Goal: Task Accomplishment & Management: Complete application form

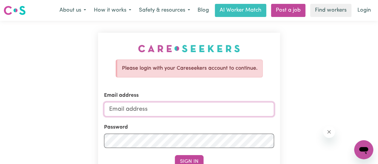
click at [201, 112] on input "Email address" at bounding box center [189, 109] width 170 height 14
click at [240, 130] on div "Password" at bounding box center [189, 136] width 170 height 24
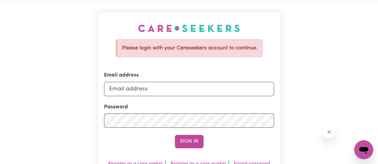
scroll to position [30, 0]
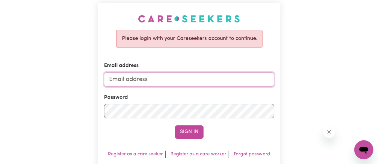
click at [162, 81] on input "Email address" at bounding box center [189, 80] width 170 height 14
type input "[EMAIL_ADDRESS][DOMAIN_NAME]"
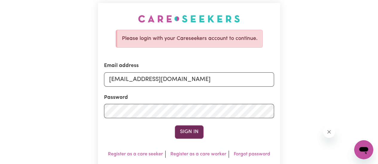
click at [185, 131] on button "Sign In" at bounding box center [189, 132] width 29 height 13
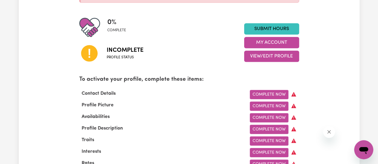
scroll to position [149, 0]
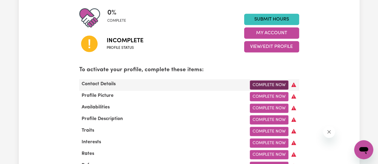
click at [276, 84] on link "Complete Now" at bounding box center [269, 85] width 39 height 9
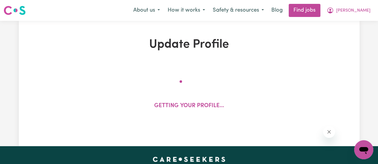
select select "Studying a healthcare related degree or qualification"
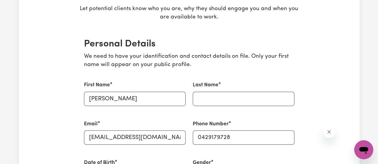
scroll to position [119, 0]
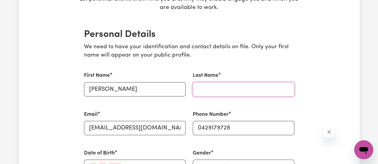
click at [259, 92] on input "Last Name" at bounding box center [244, 89] width 102 height 14
type input "Tan"
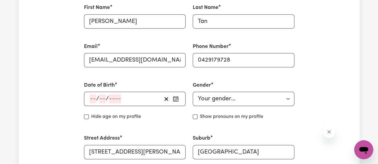
scroll to position [209, 0]
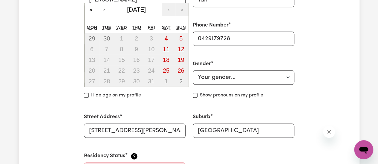
click at [93, 79] on div "/ / « ‹ [DATE] › » Mon Tue Wed Thu Fri Sat Sun 29 30 1 2 3 4 5 6 7 8 9 10 11 12…" at bounding box center [135, 77] width 102 height 14
click at [92, 79] on div "/ / « ‹ [DATE] › » Mon Tue Wed Thu Fri Sat Sun 29 30 1 2 3 4 5 6 7 8 9 10 11 12…" at bounding box center [135, 77] width 102 height 14
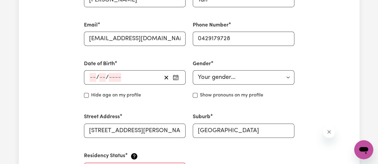
click at [93, 79] on div "/ / « ‹ [DATE] › » Mon Tue Wed Thu Fri Sat Sun 29 30 1 2 3 4 5 6 7 8 9 10 11 12…" at bounding box center [135, 77] width 102 height 14
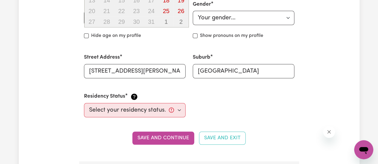
scroll to position [179, 0]
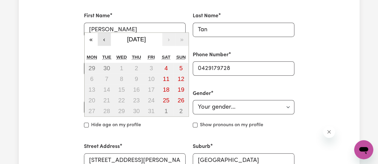
click at [106, 41] on button "‹" at bounding box center [104, 39] width 13 height 13
click at [91, 40] on button "«" at bounding box center [90, 39] width 13 height 13
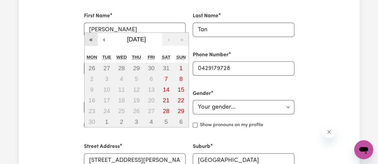
click at [91, 40] on button "«" at bounding box center [90, 39] width 13 height 13
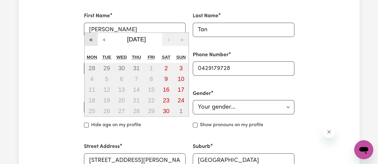
click at [91, 40] on button "«" at bounding box center [90, 39] width 13 height 13
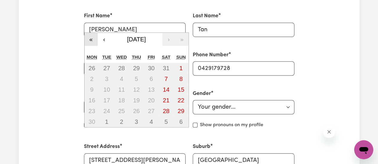
click at [91, 40] on button "«" at bounding box center [90, 39] width 13 height 13
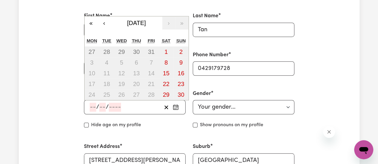
click at [93, 108] on input "number" at bounding box center [93, 107] width 7 height 9
type input "26"
type input "01"
type input "196"
type input "[DATE]"
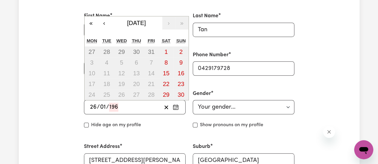
type input "1"
type input "1963"
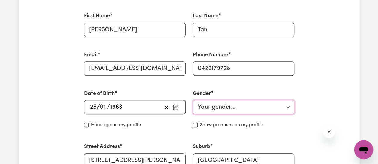
click at [224, 106] on select "Your gender... [DEMOGRAPHIC_DATA] [DEMOGRAPHIC_DATA] [DEMOGRAPHIC_DATA] Other P…" at bounding box center [244, 107] width 102 height 14
select select "[DEMOGRAPHIC_DATA]"
click at [193, 100] on select "Your gender... [DEMOGRAPHIC_DATA] [DEMOGRAPHIC_DATA] [DEMOGRAPHIC_DATA] Other P…" at bounding box center [244, 107] width 102 height 14
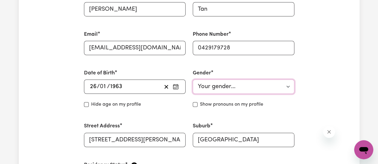
scroll to position [209, 0]
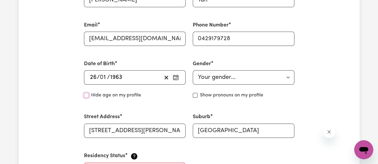
click at [85, 97] on input "Hide age" at bounding box center [86, 95] width 5 height 5
checkbox input "true"
click at [196, 95] on input "Show pronouns on my profile" at bounding box center [195, 95] width 5 height 5
checkbox input "true"
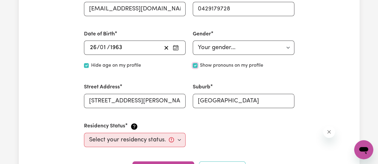
scroll to position [269, 0]
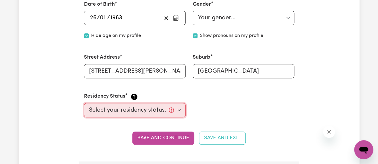
click at [179, 109] on select "Select your residency status... [DEMOGRAPHIC_DATA] citizen Australian PR [DEMOG…" at bounding box center [135, 110] width 102 height 14
select select "[DEMOGRAPHIC_DATA] Citizen"
click at [84, 103] on select "Select your residency status... [DEMOGRAPHIC_DATA] citizen Australian PR [DEMOG…" at bounding box center [135, 110] width 102 height 14
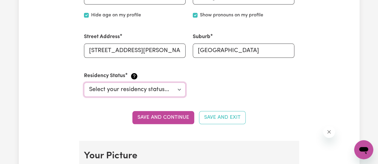
scroll to position [299, 0]
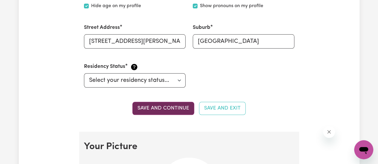
click at [154, 104] on button "Save and continue" at bounding box center [163, 108] width 62 height 13
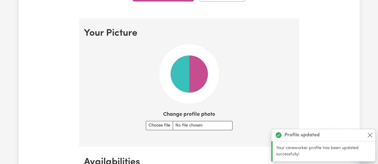
scroll to position [430, 0]
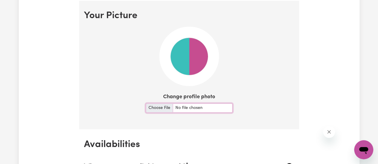
click at [160, 107] on input "Change profile photo" at bounding box center [189, 108] width 87 height 9
click at [158, 108] on input "Change profile photo" at bounding box center [189, 108] width 87 height 9
type input "C:\fakepath\[PERSON_NAME].jpg"
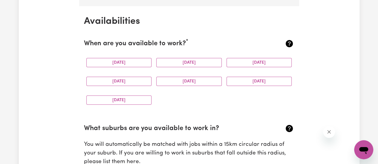
scroll to position [669, 0]
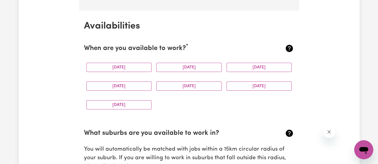
scroll to position [639, 0]
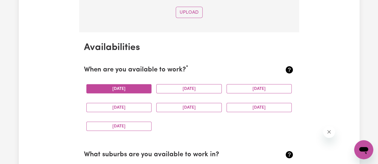
click at [136, 90] on button "[DATE]" at bounding box center [118, 88] width 65 height 9
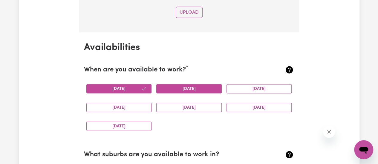
click at [187, 89] on button "[DATE]" at bounding box center [188, 88] width 65 height 9
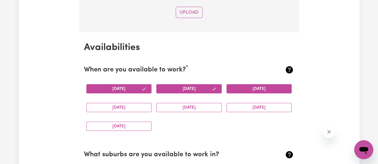
click at [243, 91] on button "[DATE]" at bounding box center [258, 88] width 65 height 9
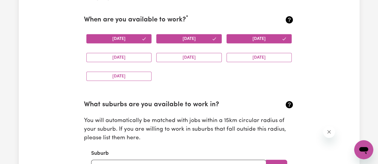
scroll to position [699, 0]
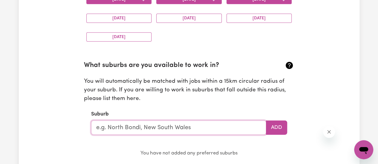
click at [156, 128] on input "text" at bounding box center [178, 128] width 175 height 14
type input "St"
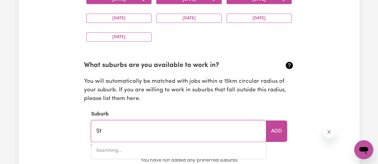
type input "[GEOGRAPHIC_DATA][PERSON_NAME]"
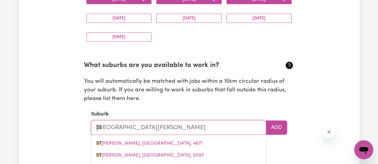
type input "St"
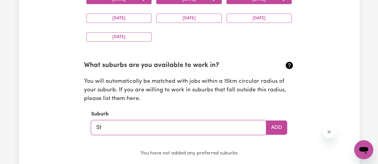
type input "St"
type input "[GEOGRAPHIC_DATA][PERSON_NAME]"
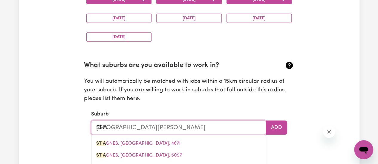
type input "St Al"
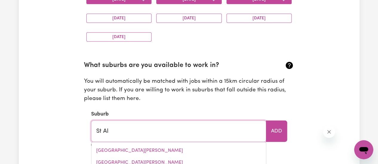
type input "[GEOGRAPHIC_DATA], [GEOGRAPHIC_DATA], 2775"
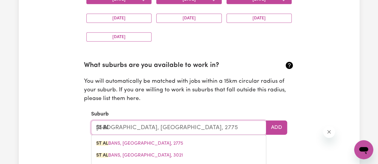
type input "St Alb"
type input "[GEOGRAPHIC_DATA], [GEOGRAPHIC_DATA], 2775"
type input "St Alba"
type input "[GEOGRAPHIC_DATA], [GEOGRAPHIC_DATA], 2775"
type input "[GEOGRAPHIC_DATA]"
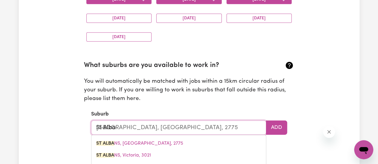
type input "[GEOGRAPHIC_DATA], [GEOGRAPHIC_DATA], 2775"
type input "St Albans"
type input "[GEOGRAPHIC_DATA], [GEOGRAPHIC_DATA], 2775"
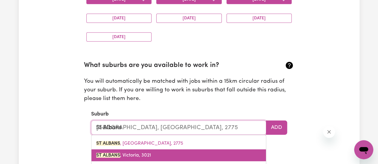
click at [144, 154] on span "[GEOGRAPHIC_DATA]" at bounding box center [123, 155] width 55 height 5
type input "[GEOGRAPHIC_DATA]"
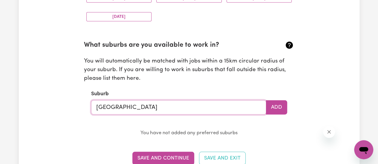
scroll to position [788, 0]
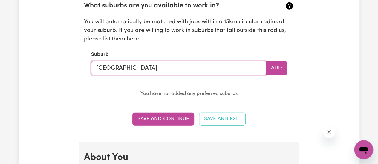
type input "[GEOGRAPHIC_DATA]"
click at [94, 106] on section "Availabilities When are you available to work? * [DATE] [DATE] [DATE] [DATE] [D…" at bounding box center [189, 12] width 220 height 259
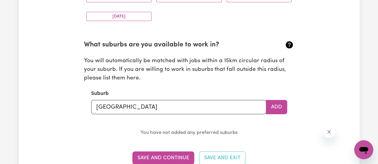
scroll to position [758, 0]
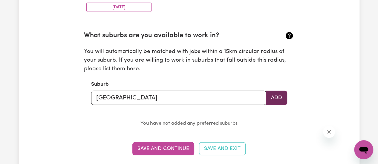
click at [275, 95] on button "Add" at bounding box center [276, 98] width 21 height 14
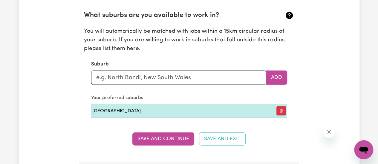
scroll to position [788, 0]
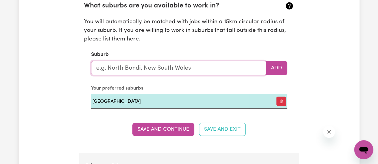
click at [157, 70] on input "text" at bounding box center [178, 68] width 175 height 14
click at [161, 65] on input "text" at bounding box center [178, 68] width 175 height 14
type input "St"
type input "[GEOGRAPHIC_DATA][PERSON_NAME]"
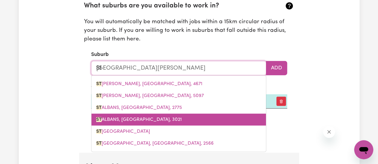
click at [133, 118] on span "[GEOGRAPHIC_DATA]" at bounding box center [138, 120] width 85 height 5
type input "[GEOGRAPHIC_DATA]"
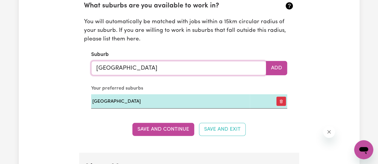
type input "[GEOGRAPHIC_DATA]"
click at [46, 90] on div "Update Profile 1 2 3 4 5 Step 1 : Personal Details Let potential clients know w…" at bounding box center [189, 98] width 340 height 1699
click at [274, 68] on button "Add" at bounding box center [276, 68] width 21 height 14
click at [50, 100] on div "Update Profile 1 2 3 4 5 Step 1 : Personal Details Let potential clients know w…" at bounding box center [189, 98] width 340 height 1699
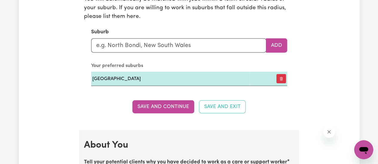
scroll to position [848, 0]
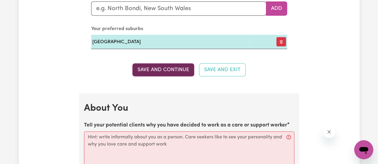
click at [179, 68] on button "Save and Continue" at bounding box center [163, 70] width 62 height 13
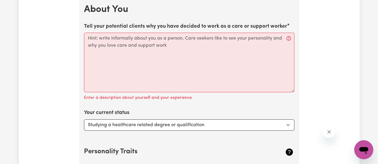
scroll to position [939, 0]
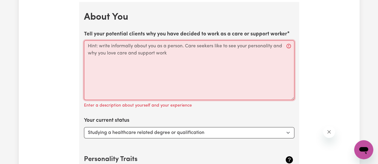
click at [173, 50] on textarea "Tell your potential clients why you have decided to work as a care or support w…" at bounding box center [189, 71] width 210 height 60
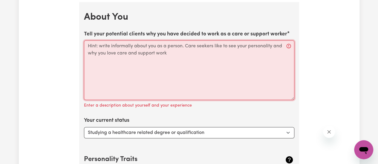
click at [170, 55] on textarea "Tell your potential clients why you have decided to work as a care or support w…" at bounding box center [189, 71] width 210 height 60
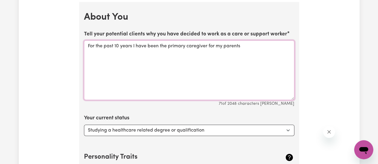
click at [130, 46] on textarea "For the past 10 years I have been the primary caregiver for my parents" at bounding box center [189, 71] width 210 height 60
click at [254, 44] on textarea "For the past 10 years, I have been the primary caregiver for my parents" at bounding box center [189, 71] width 210 height 60
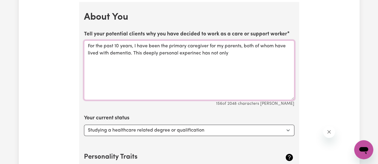
click at [190, 54] on textarea "For the past 10 years, I have been the primary caregiver for my parents, both o…" at bounding box center [189, 71] width 210 height 60
click at [153, 53] on textarea "For the past 10 years, I have been the primary caregiver for my parents, both o…" at bounding box center [189, 71] width 210 height 60
click at [152, 52] on textarea "For the past 10 years, I have been the primary caregiver for my parents, both o…" at bounding box center [189, 71] width 210 height 60
click at [247, 51] on textarea "For the past 10 years, I have been the primary caregiver for my parents, both o…" at bounding box center [189, 71] width 210 height 60
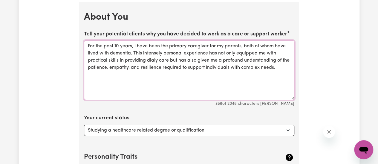
click at [153, 61] on textarea "For the past 10 years, I have been the primary caregiver for my parents, both o…" at bounding box center [189, 71] width 210 height 60
click at [160, 74] on textarea "For the past 10 years, I have been the primary caregiver for my parents, both o…" at bounding box center [189, 71] width 210 height 60
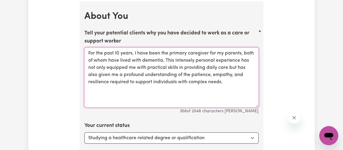
click at [231, 77] on textarea "For the past 10 years, I have been the primary caregiver for my parents, both o…" at bounding box center [171, 77] width 174 height 60
click at [133, 86] on textarea "For the past 10 years, I have been the primary caregiver for my parents, both o…" at bounding box center [171, 77] width 174 height 60
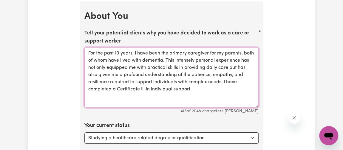
click at [188, 88] on textarea "For the past 10 years, I have been the primary caregiver for my parents, both o…" at bounding box center [171, 77] width 174 height 60
click at [154, 87] on textarea "For the past 10 years, I have been the primary caregiver for my parents, both o…" at bounding box center [171, 77] width 174 height 60
click at [153, 87] on textarea "For the past 10 years, I have been the primary caregiver for my parents, both o…" at bounding box center [171, 77] width 174 height 60
click at [176, 89] on textarea "For the past 10 years, I have been the primary caregiver for my parents, both o…" at bounding box center [171, 77] width 174 height 60
click at [146, 95] on textarea "For the past 10 years, I have been the primary caregiver for my parents, both o…" at bounding box center [171, 77] width 174 height 60
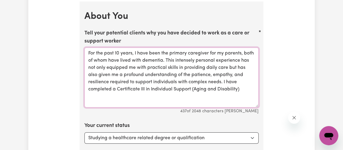
click at [246, 86] on textarea "For the past 10 years, I have been the primary caregiver for my parents, both o…" at bounding box center [171, 77] width 174 height 60
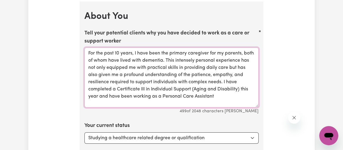
click at [171, 74] on textarea "For the past 10 years, I have been the primary caregiver for my parents, both o…" at bounding box center [171, 77] width 174 height 60
click at [231, 93] on textarea "For the past 10 years, I have been the primary caregiver for my parents, both o…" at bounding box center [171, 77] width 174 height 60
click at [162, 102] on textarea "For the past 10 years, I have been the primary caregiver for my parents, both o…" at bounding box center [171, 77] width 174 height 60
click at [167, 102] on textarea "For the past 10 years, I have been the primary caregiver for my parents, both o…" at bounding box center [171, 77] width 174 height 60
drag, startPoint x: 167, startPoint y: 102, endPoint x: 162, endPoint y: 93, distance: 9.7
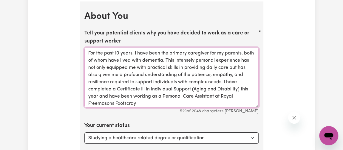
click at [162, 93] on textarea "For the past 10 years, I have been the primary caregiver for my parents, both o…" at bounding box center [171, 77] width 174 height 60
click at [182, 101] on textarea "For the past 10 years, I have been the primary caregiver for my parents, both o…" at bounding box center [171, 77] width 174 height 60
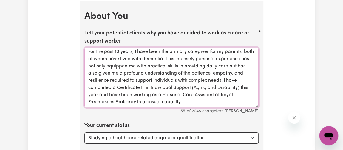
click at [237, 101] on textarea "For the past 10 years, I have been the primary caregiver for my parents, both o…" at bounding box center [171, 77] width 174 height 60
type textarea "For the past 10 years, I have been the primary caregiver for my parents, both o…"
click at [112, 110] on div "551 of 2048 characters [PERSON_NAME]" at bounding box center [171, 110] width 174 height 7
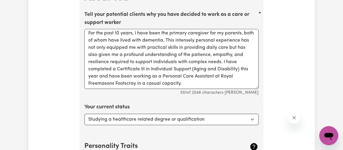
scroll to position [966, 0]
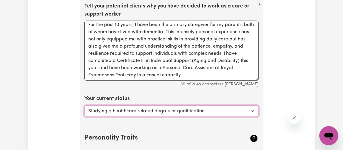
click at [112, 110] on select "Select... Studying a healthcare related degree or qualification Studying a non-…" at bounding box center [171, 110] width 174 height 11
select select "Looking for extra work to fill my week and/or weekends"
click at [84, 105] on select "Select... Studying a healthcare related degree or qualification Studying a non-…" at bounding box center [171, 110] width 174 height 11
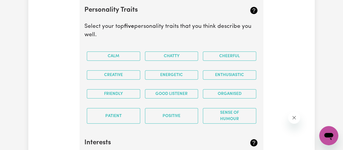
scroll to position [1102, 0]
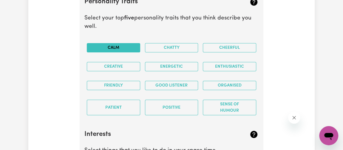
click at [112, 43] on button "Calm" at bounding box center [113, 47] width 53 height 9
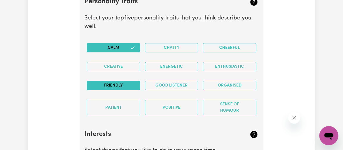
click at [127, 82] on button "Friendly" at bounding box center [113, 85] width 53 height 9
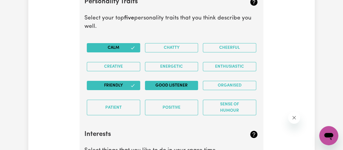
click at [175, 82] on button "Good Listener" at bounding box center [171, 85] width 53 height 9
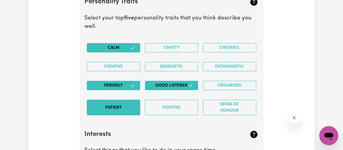
click at [137, 104] on button "Patient" at bounding box center [113, 107] width 53 height 16
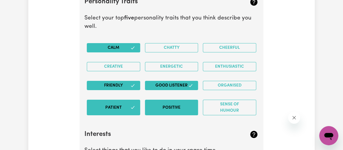
click at [187, 107] on button "Positive" at bounding box center [171, 107] width 53 height 16
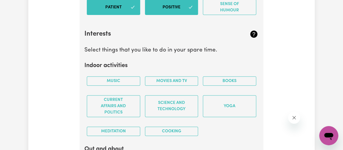
scroll to position [1211, 0]
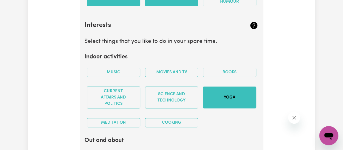
click at [210, 92] on button "Yoga" at bounding box center [229, 97] width 53 height 22
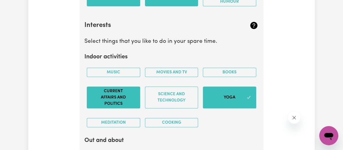
click at [124, 94] on button "Current Affairs and Politics" at bounding box center [113, 97] width 53 height 22
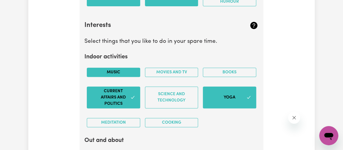
click at [133, 67] on button "Music" at bounding box center [113, 71] width 53 height 9
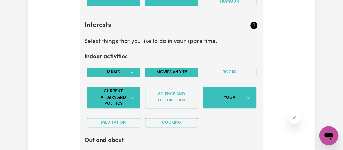
click at [155, 71] on button "Movies and TV" at bounding box center [171, 71] width 53 height 9
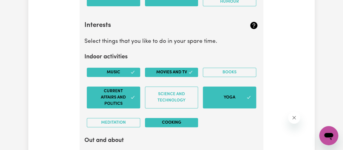
click at [177, 118] on button "Cooking" at bounding box center [171, 122] width 53 height 9
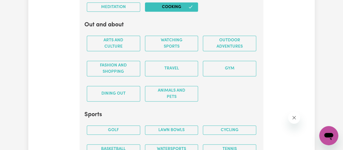
scroll to position [1319, 0]
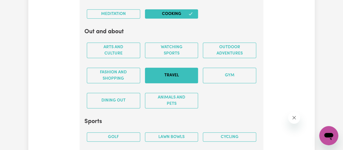
click at [153, 67] on button "Travel" at bounding box center [171, 75] width 53 height 16
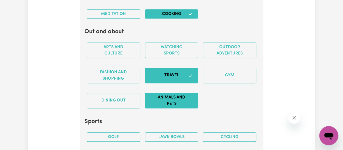
click at [161, 96] on button "Animals and pets" at bounding box center [171, 101] width 53 height 16
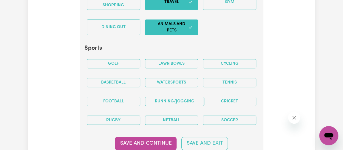
scroll to position [1400, 0]
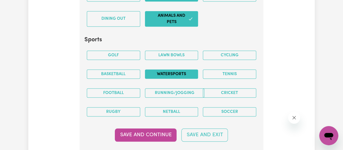
click at [162, 69] on button "Watersports" at bounding box center [171, 73] width 53 height 9
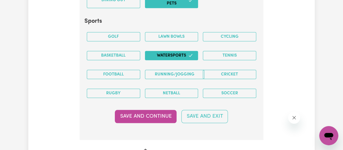
scroll to position [1428, 0]
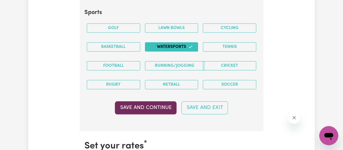
click at [152, 101] on button "Save and Continue" at bounding box center [146, 107] width 62 height 13
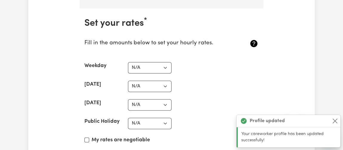
scroll to position [1552, 0]
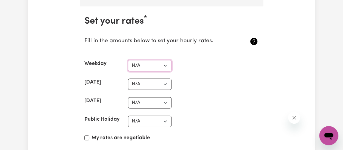
click at [167, 60] on select "N/A $37 $38 $39 $40 $41 $42 $43 $44 $45 $46 $47 $48 $49 $50 $51 $52 $53 $54 $55…" at bounding box center [150, 65] width 44 height 11
select select "46"
click at [128, 60] on select "N/A $37 $38 $39 $40 $41 $42 $43 $44 $45 $46 $47 $48 $49 $50 $51 $52 $53 $54 $55…" at bounding box center [150, 65] width 44 height 11
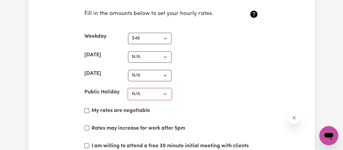
click at [164, 88] on select "N/A $37 $38 $39 $40 $41 $42 $43 $44 $45 $46 $47 $48 $49 $50 $51 $52 $53 $54 $55…" at bounding box center [150, 93] width 44 height 11
click at [222, 60] on section "Set your rates * Fill in the amounts below to set your hourly rates. Weekday N/…" at bounding box center [172, 84] width 184 height 210
click at [167, 88] on select "N/A $37 $38 $39 $40 $41 $42 $43 $44 $45 $46 $47 $48 $49 $50 $51 $52 $53 $54 $55…" at bounding box center [150, 93] width 44 height 11
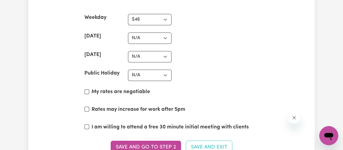
scroll to position [1606, 0]
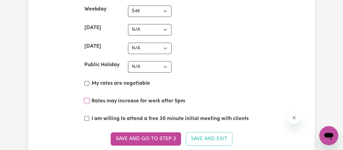
click at [87, 98] on input "Rates may increase for work after 5pm" at bounding box center [86, 100] width 5 height 5
checkbox input "true"
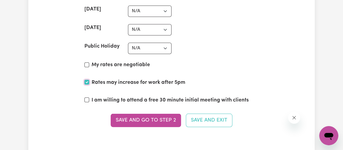
scroll to position [1634, 0]
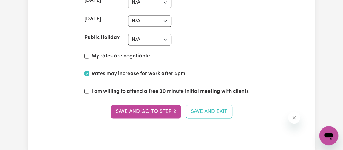
click at [100, 87] on label "I am willing to attend a free 30 minute initial meeting with clients" at bounding box center [170, 91] width 157 height 8
click at [89, 88] on input "I am willing to attend a free 30 minute initial meeting with clients" at bounding box center [86, 90] width 5 height 5
checkbox input "true"
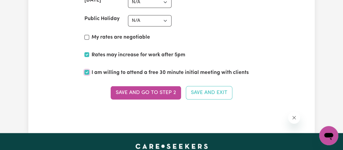
scroll to position [1661, 0]
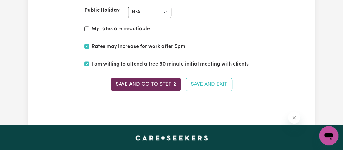
click at [166, 78] on button "Save and go to Step 2" at bounding box center [146, 83] width 70 height 13
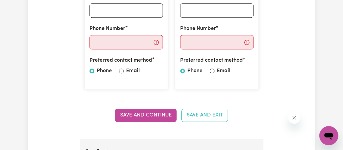
scroll to position [271, 0]
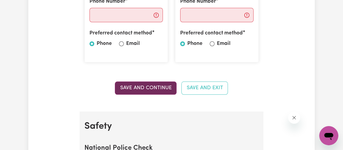
click at [156, 91] on button "Save and Continue" at bounding box center [146, 87] width 62 height 13
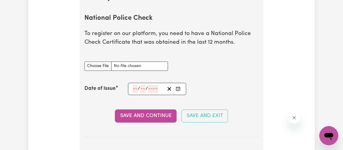
scroll to position [409, 0]
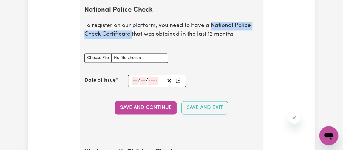
drag, startPoint x: 210, startPoint y: 25, endPoint x: 131, endPoint y: 36, distance: 79.6
click at [131, 36] on p "To register on our platform, you need to have a National Police Check Certifica…" at bounding box center [171, 29] width 174 height 17
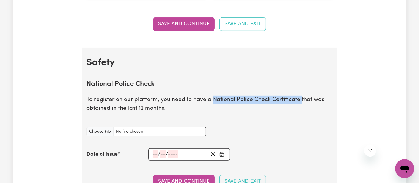
scroll to position [346, 0]
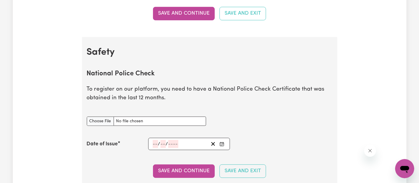
drag, startPoint x: 211, startPoint y: 87, endPoint x: 298, endPoint y: 89, distance: 86.6
click at [298, 89] on p "To register on our platform, you need to have a National Police Check Certifica…" at bounding box center [210, 93] width 246 height 17
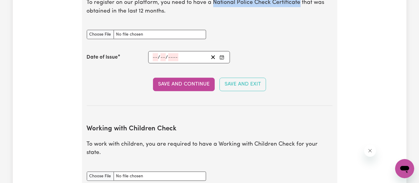
scroll to position [512, 0]
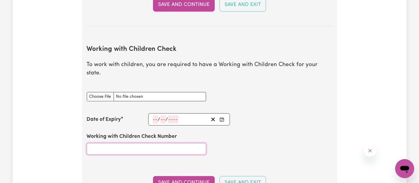
drag, startPoint x: 199, startPoint y: 140, endPoint x: 114, endPoint y: 138, distance: 85.1
click at [114, 143] on input "Working with Children Check Number" at bounding box center [146, 148] width 119 height 11
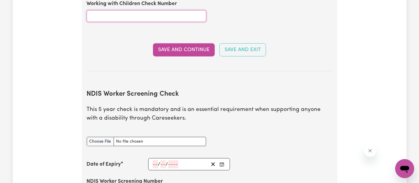
scroll to position [678, 0]
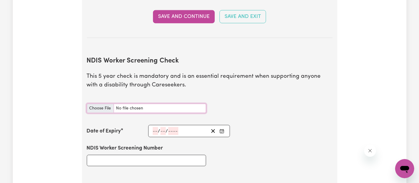
click at [97, 104] on input "NDIS Worker Screening Check document" at bounding box center [146, 108] width 119 height 9
click at [125, 155] on input "NDIS Worker Screening Number" at bounding box center [146, 160] width 119 height 11
paste input "14814471"
type input "14814471"
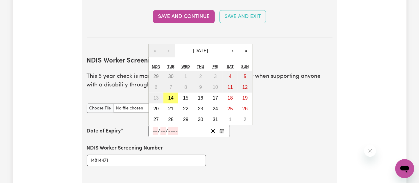
click at [154, 127] on input "number" at bounding box center [155, 131] width 5 height 8
type input "13"
type input "03"
type input "203"
type input "[DATE]"
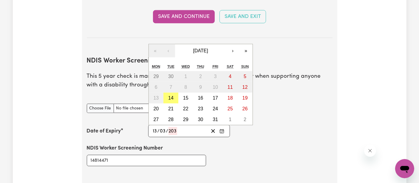
type input "3"
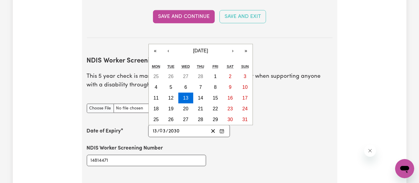
type input "2030"
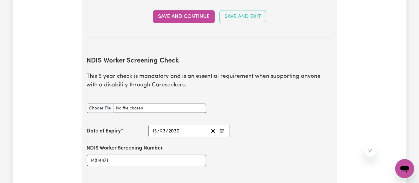
click at [311, 139] on div "NDIS Worker Screening Number 14814471" at bounding box center [209, 155] width 253 height 36
click at [173, 104] on input "NDIS Worker Screening Check document" at bounding box center [146, 108] width 119 height 9
click at [107, 104] on input "NDIS Worker Screening Check document" at bounding box center [146, 108] width 119 height 9
click at [96, 104] on input "NDIS Worker Screening Check document" at bounding box center [146, 108] width 119 height 9
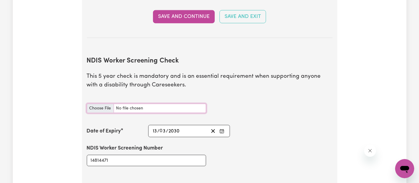
click at [93, 104] on input "NDIS Worker Screening Check document" at bounding box center [146, 108] width 119 height 9
click at [106, 104] on input "NDIS Worker Screening Check document" at bounding box center [146, 108] width 119 height 9
click at [144, 104] on input "NDIS Worker Screening Check document" at bounding box center [146, 108] width 119 height 9
click at [95, 104] on input "NDIS Worker Screening Check document" at bounding box center [146, 108] width 119 height 9
click at [103, 104] on input "NDIS Worker Screening Check document" at bounding box center [146, 108] width 119 height 9
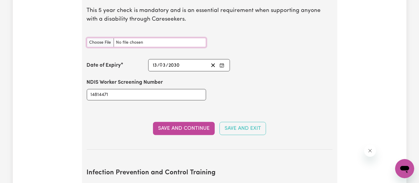
scroll to position [745, 0]
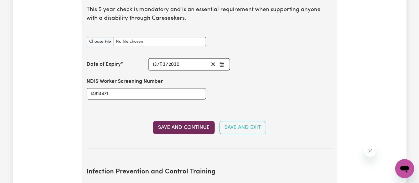
click at [200, 121] on button "Save and Continue" at bounding box center [184, 127] width 62 height 13
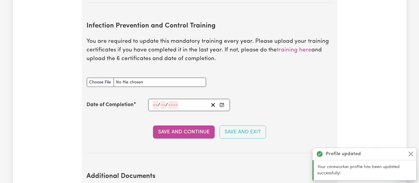
scroll to position [892, 0]
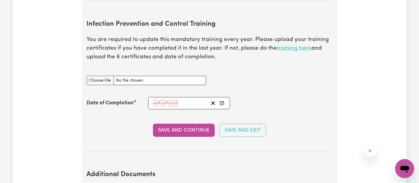
click at [293, 45] on link "training here" at bounding box center [294, 48] width 35 height 6
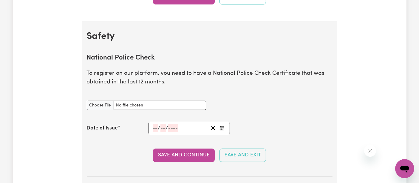
scroll to position [365, 0]
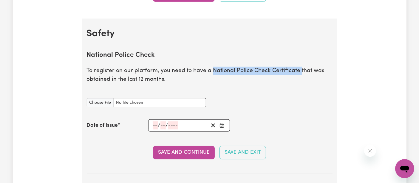
drag, startPoint x: 211, startPoint y: 70, endPoint x: 299, endPoint y: 70, distance: 87.5
click at [299, 70] on p "To register on our platform, you need to have a National Police Check Certifica…" at bounding box center [210, 75] width 246 height 17
copy p "National Police Check Certificate"
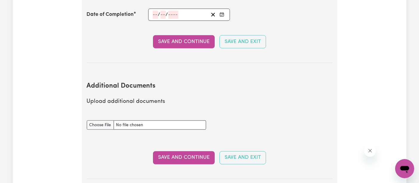
scroll to position [1028, 0]
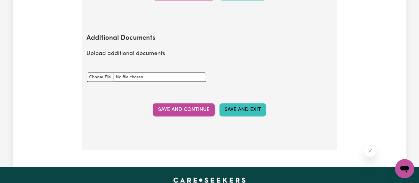
click at [252, 103] on button "Save and Exit" at bounding box center [243, 109] width 47 height 13
